Goal: Information Seeking & Learning: Find specific fact

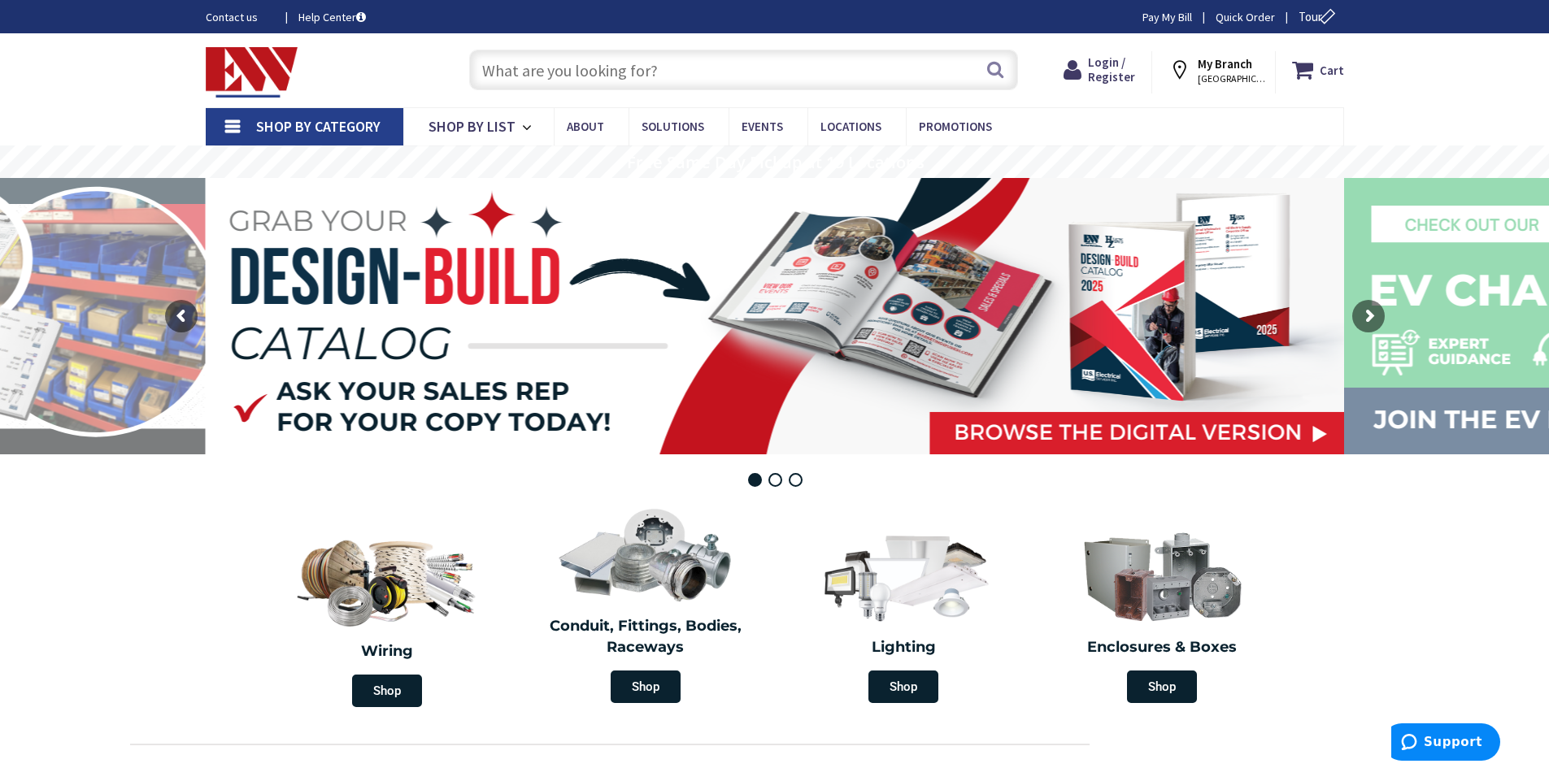
click at [673, 69] on input "text" at bounding box center [743, 70] width 549 height 41
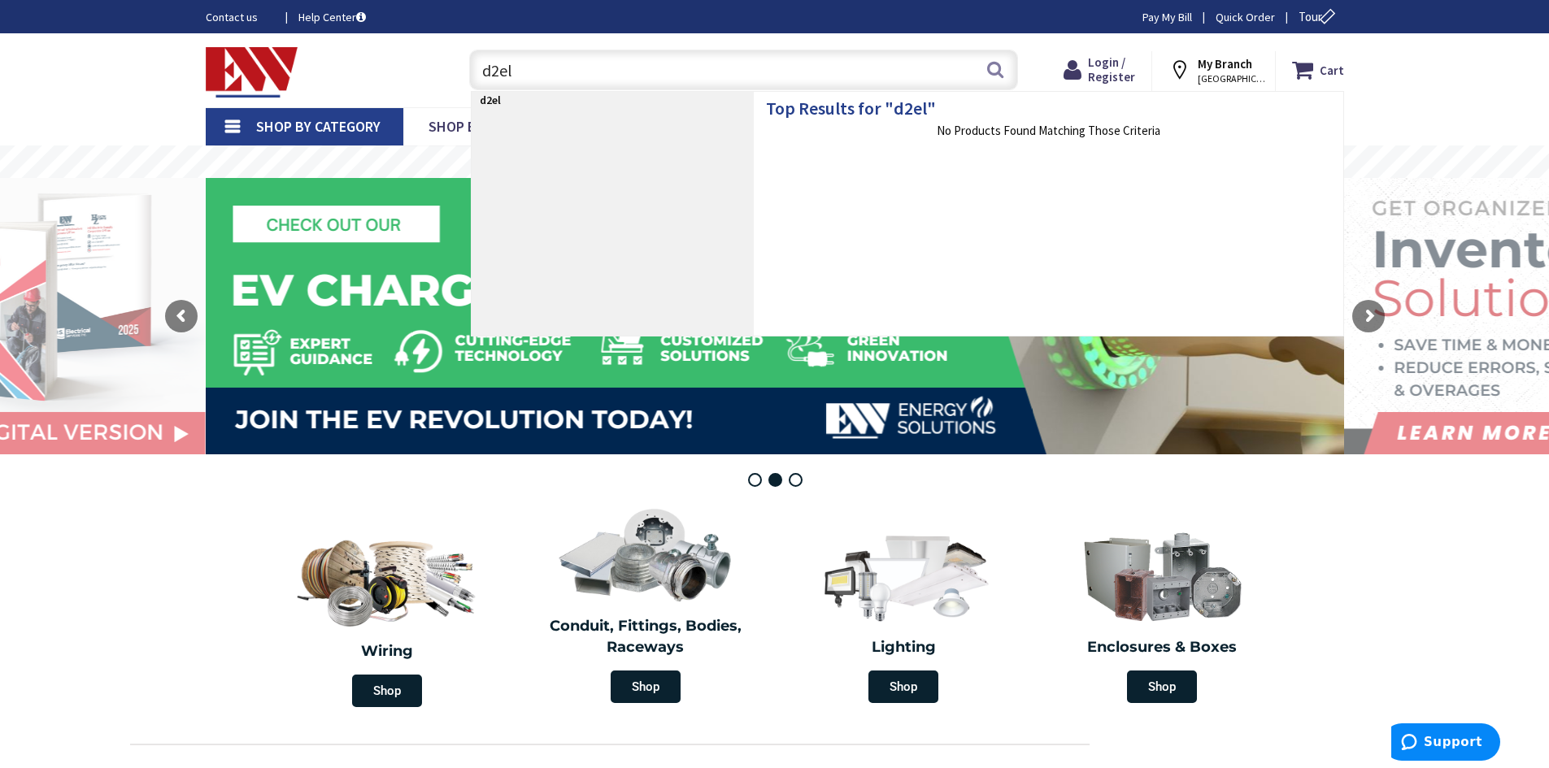
type input "d2elv"
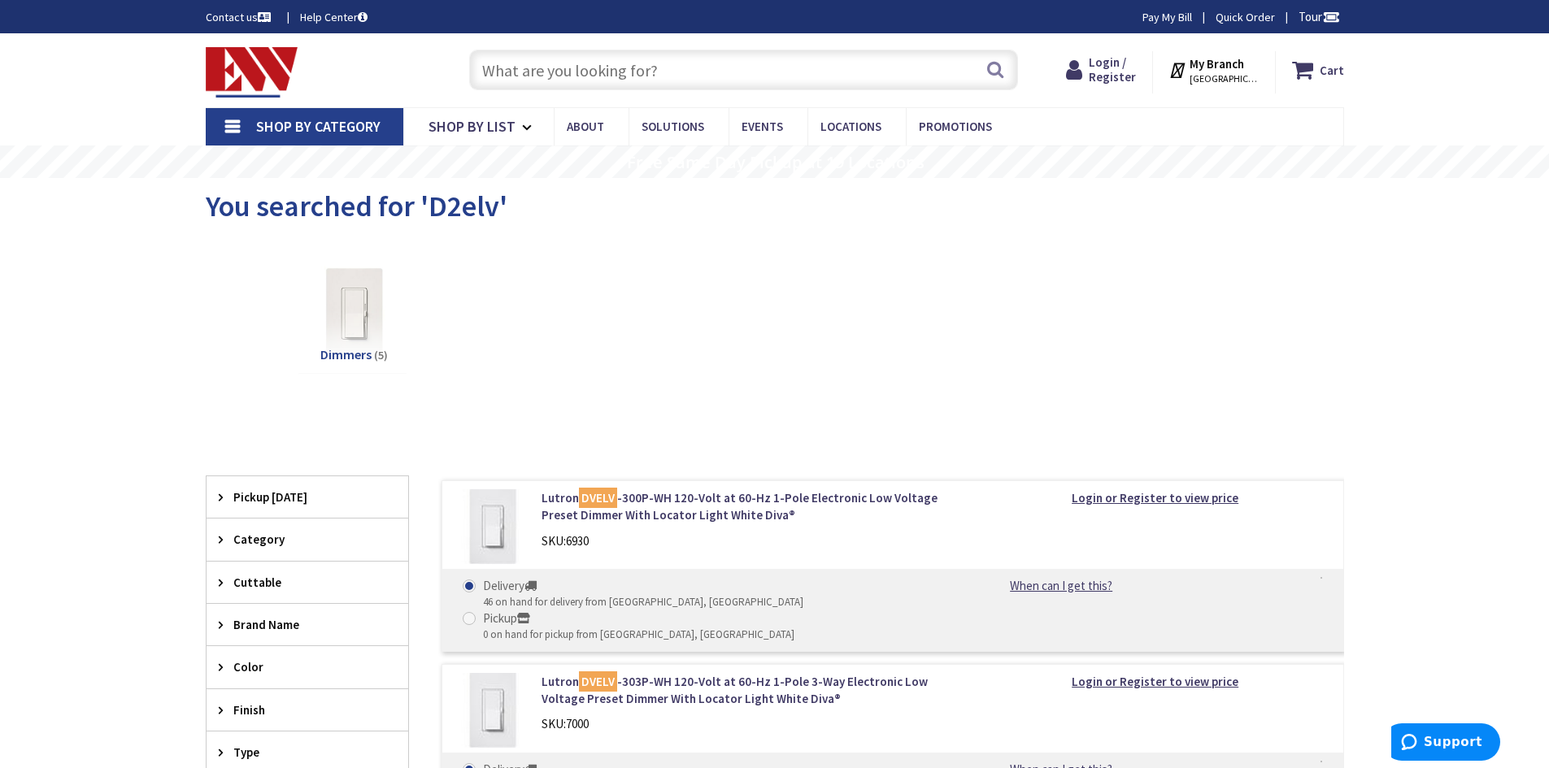
click at [644, 80] on input "text" at bounding box center [743, 70] width 549 height 41
paste input "D2ELV-1BW"
type input "D2ELV-1BW"
